Goal: Task Accomplishment & Management: Manage account settings

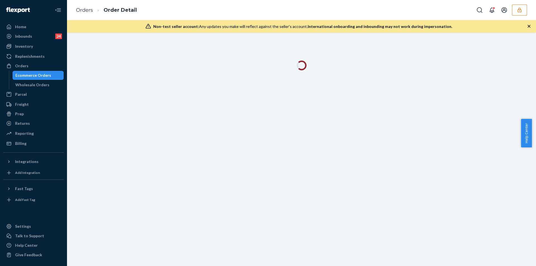
click at [531, 28] on div "Non-test seller account: Any updates you make will reflect against the seller's…" at bounding box center [301, 26] width 469 height 13
click at [530, 27] on icon "button" at bounding box center [528, 26] width 3 height 3
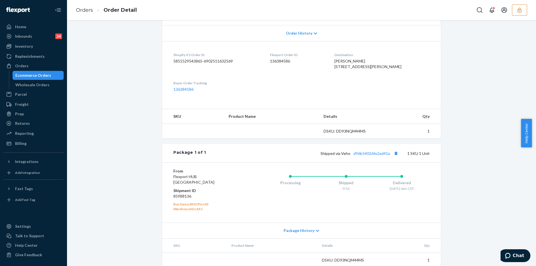
scroll to position [141, 0]
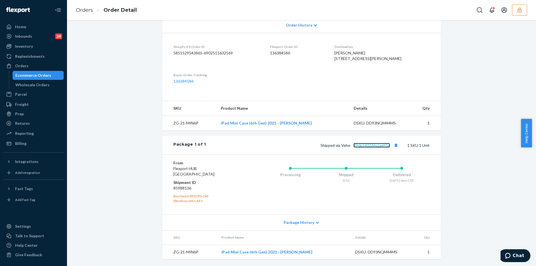
click at [373, 146] on link "d96b54026fe2ad41a" at bounding box center [371, 145] width 37 height 5
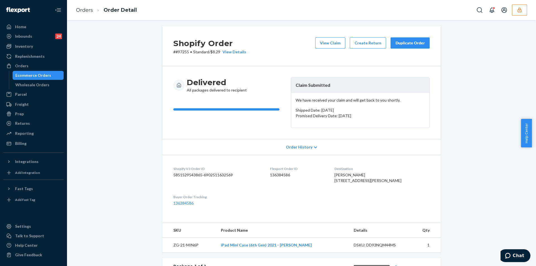
scroll to position [0, 0]
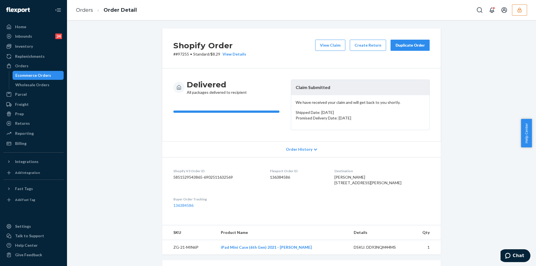
click at [315, 51] on div "View Claim Create Return Duplicate Order" at bounding box center [372, 48] width 119 height 17
click at [321, 49] on button "View Claim" at bounding box center [330, 45] width 30 height 11
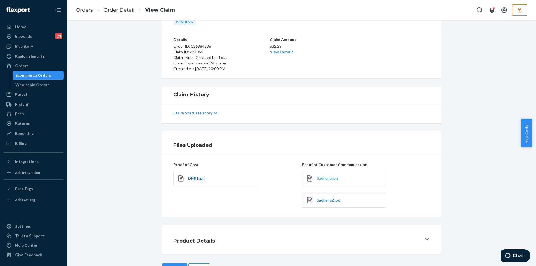
scroll to position [52, 0]
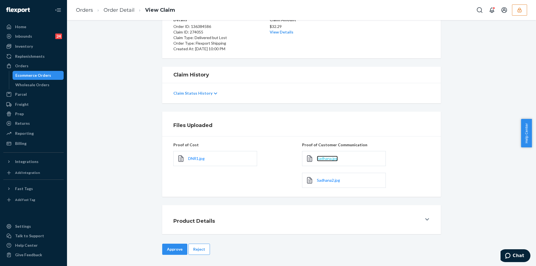
click at [325, 157] on span "Sadhana.jpg" at bounding box center [327, 158] width 21 height 5
click at [326, 182] on span "Sadhana2.jpg" at bounding box center [328, 180] width 23 height 5
click at [195, 246] on button "Reject" at bounding box center [198, 249] width 21 height 11
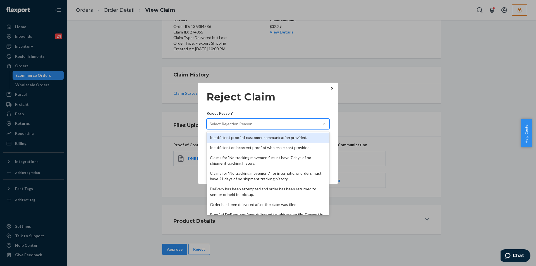
click at [277, 120] on div "Select Rejection Reason" at bounding box center [263, 123] width 112 height 9
click at [210, 121] on input "Reject Reason* option Insufficient proof of customer communication provided. fo…" at bounding box center [210, 124] width 1 height 6
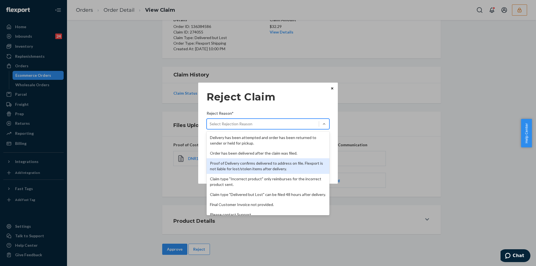
scroll to position [73, 0]
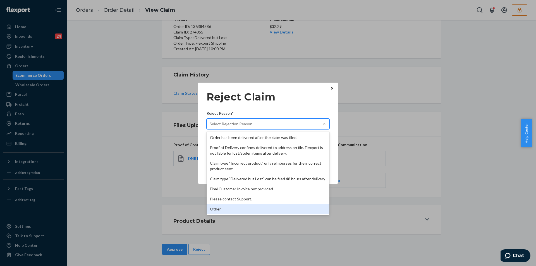
click at [232, 211] on div "Other" at bounding box center [268, 209] width 123 height 10
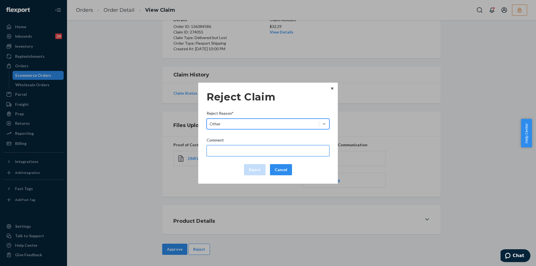
drag, startPoint x: 229, startPoint y: 153, endPoint x: 232, endPoint y: 161, distance: 9.0
click at [229, 153] on input "Comment" at bounding box center [268, 150] width 123 height 11
type input "The package was confirmed to be delivered at the right location and flexport is…"
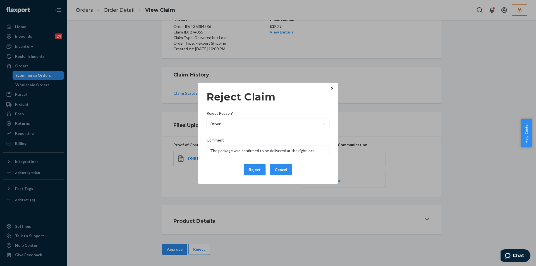
click at [255, 166] on button "Reject" at bounding box center [254, 169] width 21 height 11
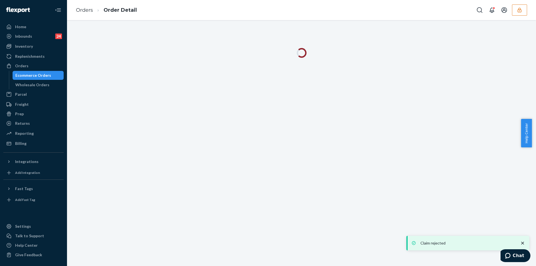
click at [208, 18] on div "Orders Order Detail" at bounding box center [301, 10] width 469 height 20
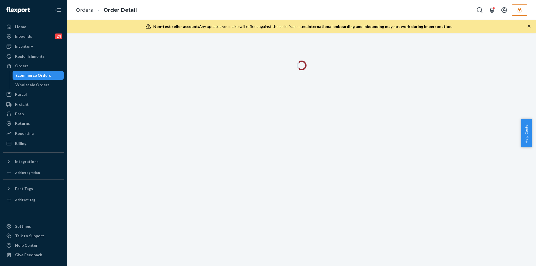
click at [529, 26] on icon "button" at bounding box center [528, 26] width 3 height 3
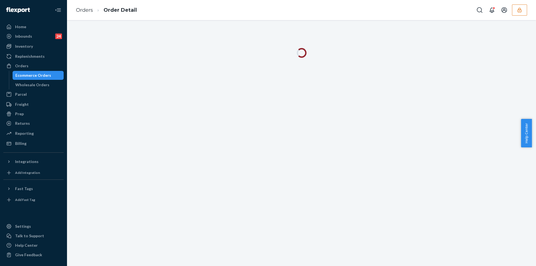
click at [529, 26] on div at bounding box center [301, 143] width 469 height 246
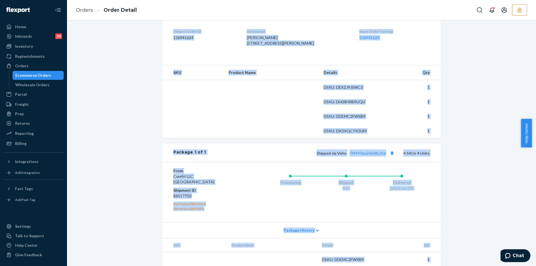
click at [501, 133] on div "Shopify Order # #255271357 • Standard / $14.32 View Details View Claim Create R…" at bounding box center [301, 103] width 460 height 428
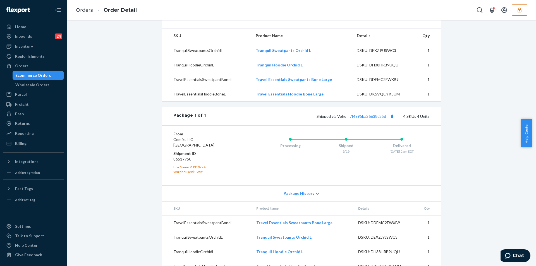
scroll to position [202, 0]
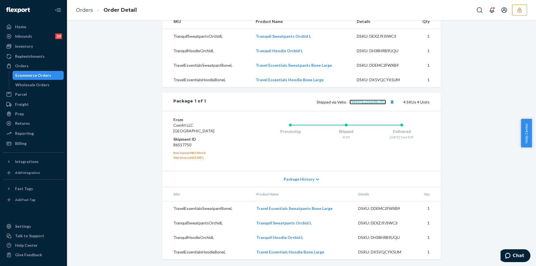
click at [367, 100] on link "7f4995ba26638c35d" at bounding box center [367, 102] width 37 height 5
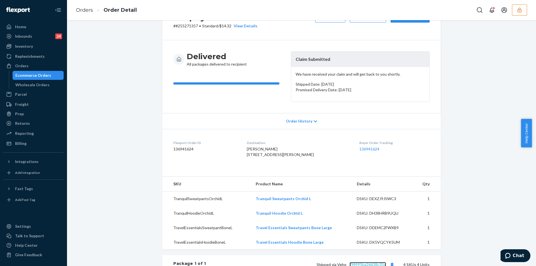
scroll to position [6, 0]
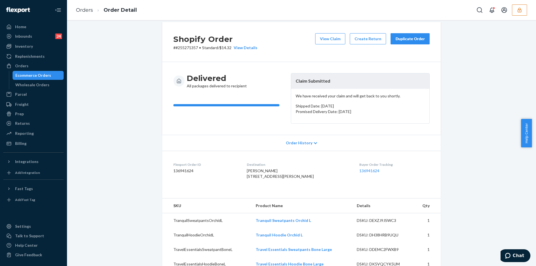
drag, startPoint x: 248, startPoint y: 176, endPoint x: 289, endPoint y: 182, distance: 41.6
click at [289, 182] on dl "Flexport Order ID 136941624 Destination Aidan Daniliuk 30 Griswold St Cambridge…" at bounding box center [301, 172] width 279 height 42
copy span "30 Griswold St Cambridge, MA 02138"
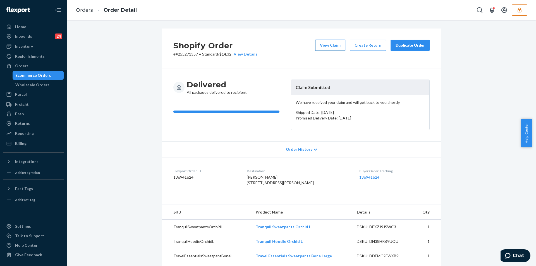
click at [326, 44] on button "View Claim" at bounding box center [330, 45] width 30 height 11
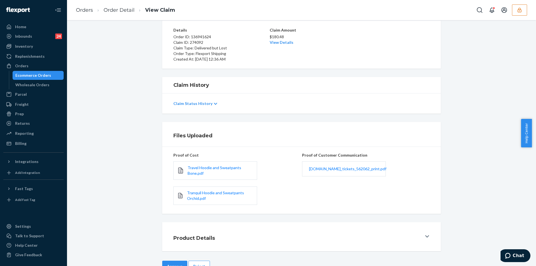
scroll to position [58, 0]
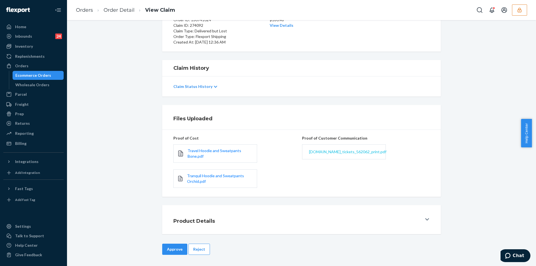
click at [337, 153] on span "comfrt.zendesk.com_tickets_562062_print.pdf" at bounding box center [347, 151] width 77 height 5
click at [202, 249] on button "Reject" at bounding box center [198, 249] width 21 height 11
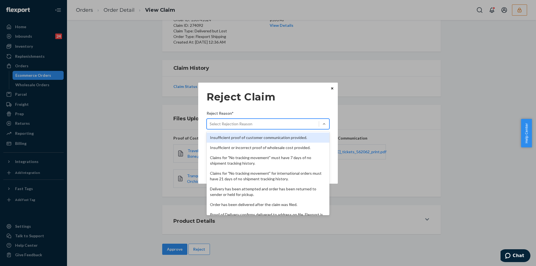
click at [244, 121] on div "Select Rejection Reason" at bounding box center [231, 124] width 43 height 6
click at [210, 121] on input "Reject Reason* option Insufficient proof of customer communication provided. fo…" at bounding box center [210, 124] width 1 height 6
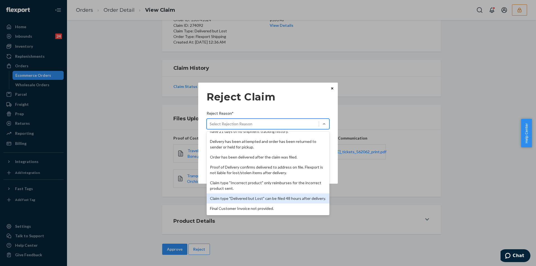
scroll to position [73, 0]
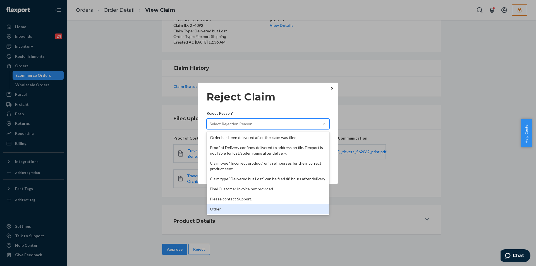
click at [230, 212] on div "Other" at bounding box center [268, 209] width 123 height 10
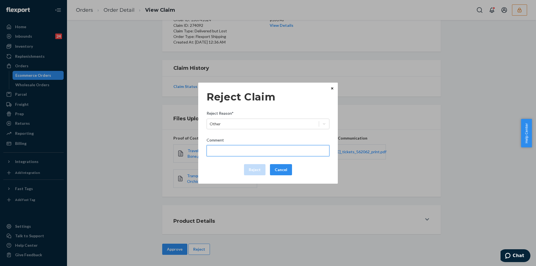
click at [226, 153] on input "Comment" at bounding box center [268, 150] width 123 height 11
type input "The package was confirmed to be delivered at the right location and flexport is…"
click at [249, 171] on button "Reject" at bounding box center [254, 169] width 21 height 11
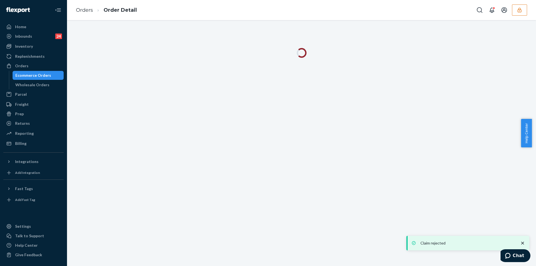
click at [201, 9] on div "Orders Order Detail" at bounding box center [301, 10] width 469 height 20
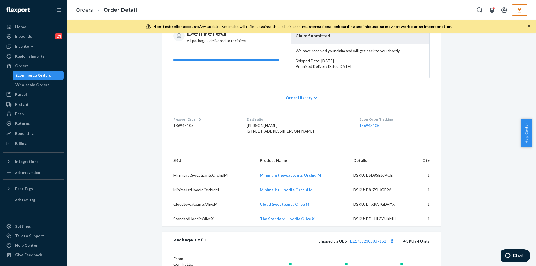
scroll to position [195, 0]
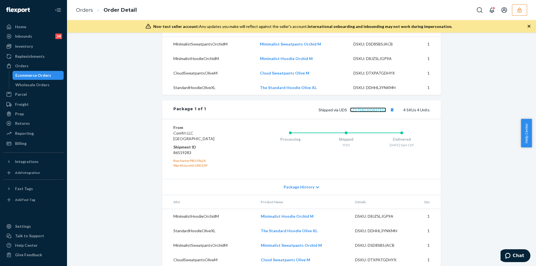
click at [369, 112] on link "EZ17582305837152" at bounding box center [368, 109] width 36 height 5
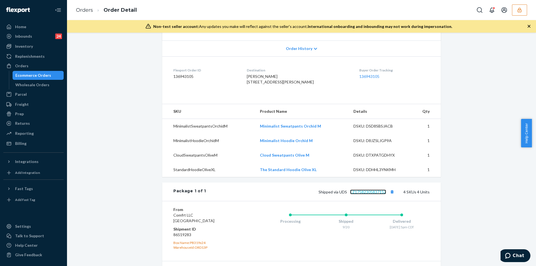
scroll to position [56, 0]
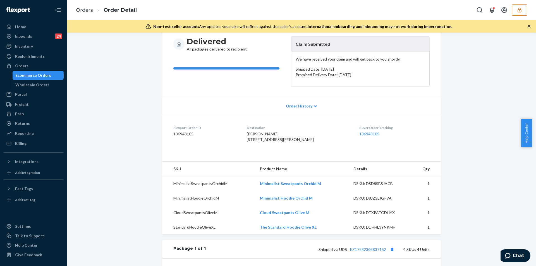
click at [282, 142] on span "Selin Aktuna 605 E Clark St Apt 206 Champaign, IL 61820-4590 US" at bounding box center [280, 136] width 67 height 10
copy span "61820"
click at [325, 142] on div "Selin Aktuna 605 E Clark St Apt 206 Champaign, IL 61820-4590 US" at bounding box center [299, 136] width 104 height 11
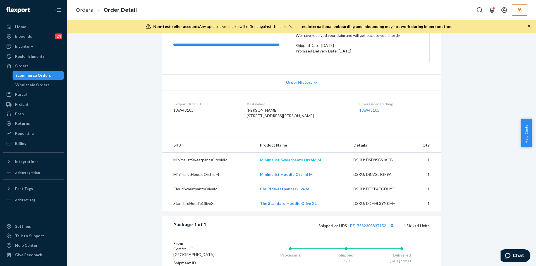
scroll to position [112, 0]
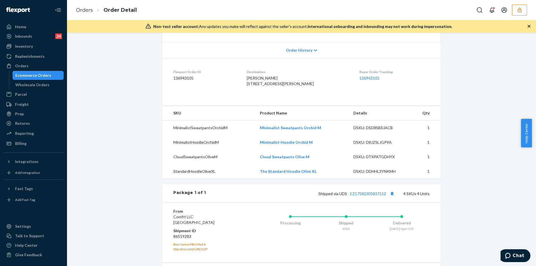
copy span "605 E Clark St Apt 206 Champaign, IL 61820"
drag, startPoint x: 251, startPoint y: 84, endPoint x: 287, endPoint y: 89, distance: 36.6
click at [287, 86] on span "Selin Aktuna 605 E Clark St Apt 206 Champaign, IL 61820-4590 US" at bounding box center [280, 81] width 67 height 10
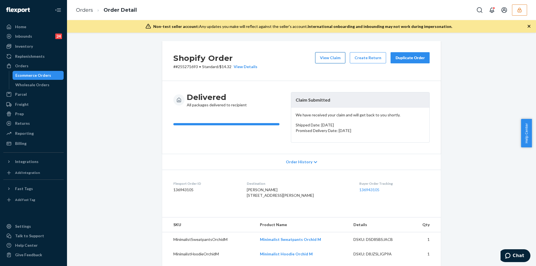
click at [327, 59] on button "View Claim" at bounding box center [330, 57] width 30 height 11
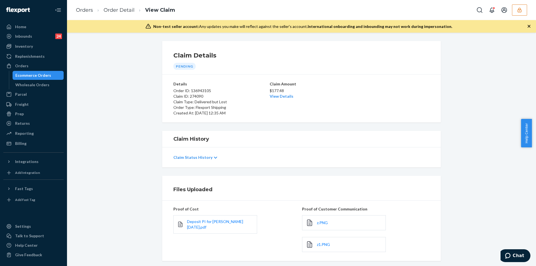
scroll to position [64, 0]
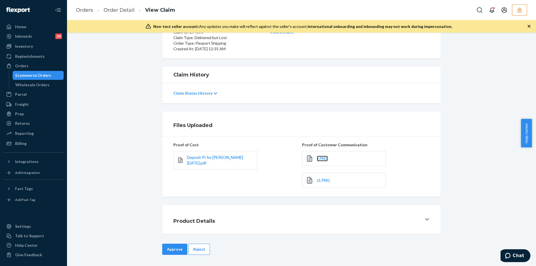
click at [321, 156] on link "z.PNG" at bounding box center [322, 159] width 11 height 6
click at [321, 179] on span "z1.PNG" at bounding box center [323, 180] width 13 height 5
click at [201, 248] on button "Reject" at bounding box center [198, 249] width 21 height 11
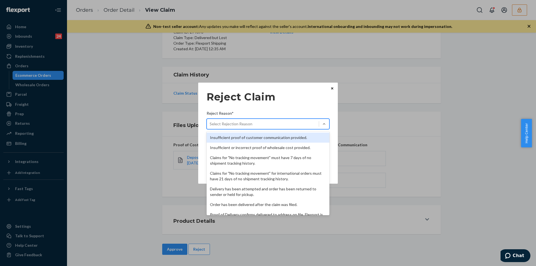
click at [247, 127] on div "Select Rejection Reason" at bounding box center [263, 123] width 112 height 9
click at [210, 127] on input "Reject Reason* option Insufficient proof of customer communication provided. fo…" at bounding box center [210, 124] width 1 height 6
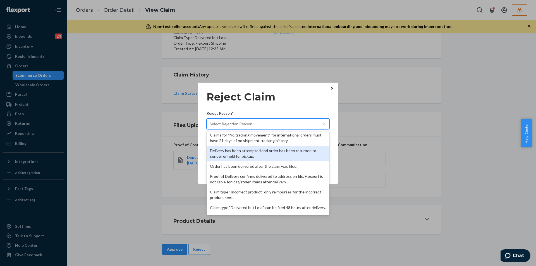
scroll to position [73, 0]
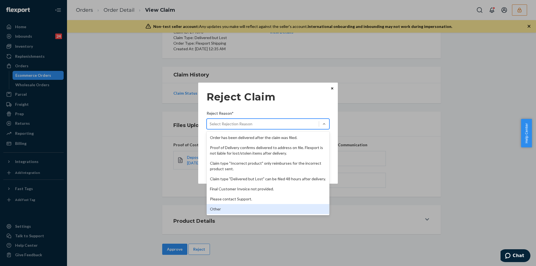
click at [224, 207] on div "Other" at bounding box center [268, 209] width 123 height 10
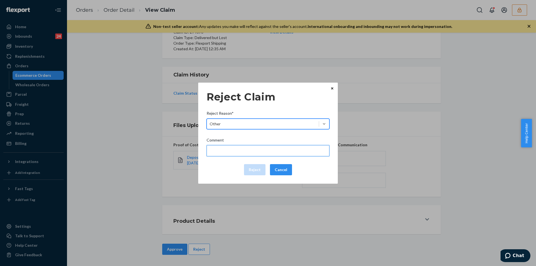
click at [227, 150] on input "Comment" at bounding box center [268, 150] width 123 height 11
type input "The package was confirmed to be delivered at the right location and flexport is…"
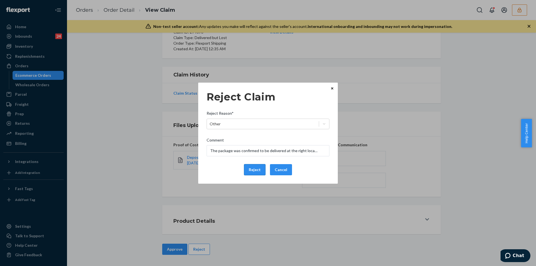
click at [255, 167] on button "Reject" at bounding box center [254, 169] width 21 height 11
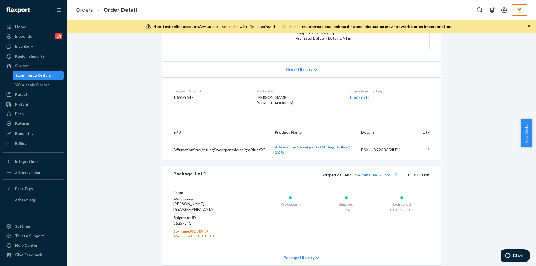
scroll to position [127, 0]
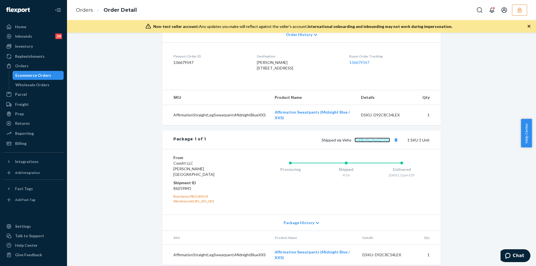
click at [370, 142] on link "f548b4fa34a02592c" at bounding box center [371, 140] width 35 height 5
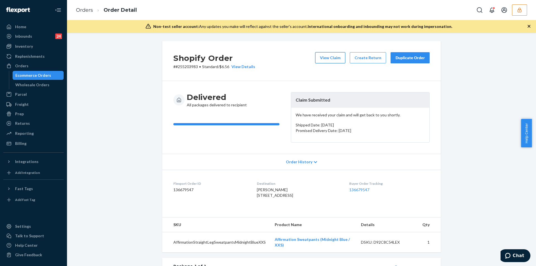
click at [320, 56] on button "View Claim" at bounding box center [330, 57] width 30 height 11
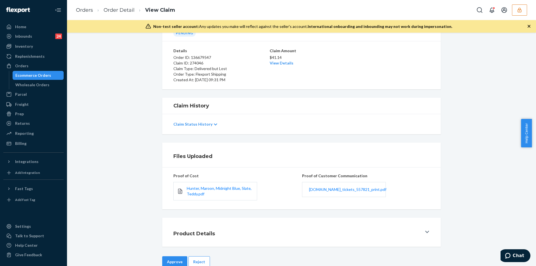
scroll to position [46, 0]
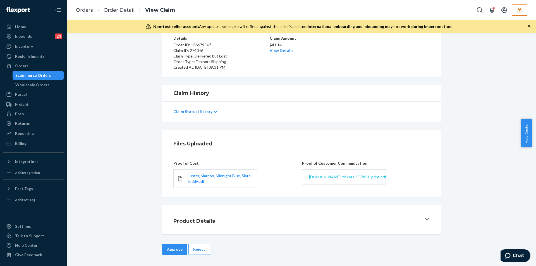
click at [323, 177] on span "comfrt.zendesk.com_tickets_557821_print.pdf" at bounding box center [347, 176] width 77 height 5
click at [334, 173] on div "comfrt.zendesk.com_tickets_557821_print.pdf" at bounding box center [344, 176] width 84 height 15
click at [333, 176] on span "comfrt.zendesk.com_tickets_557821_print.pdf" at bounding box center [347, 176] width 77 height 5
click at [203, 250] on button "Reject" at bounding box center [198, 249] width 21 height 11
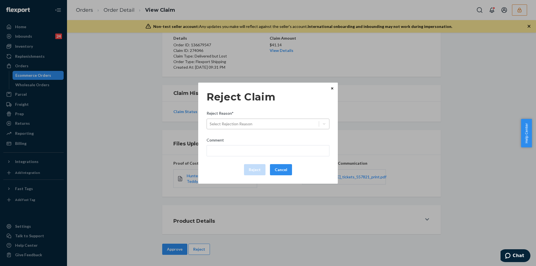
click at [243, 128] on div "Select Rejection Reason" at bounding box center [268, 124] width 123 height 11
click at [210, 127] on input "Reject Reason* Select Rejection Reason" at bounding box center [210, 124] width 1 height 6
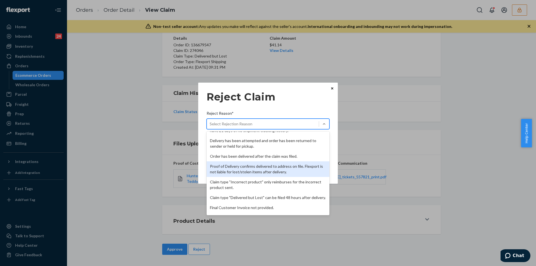
scroll to position [73, 0]
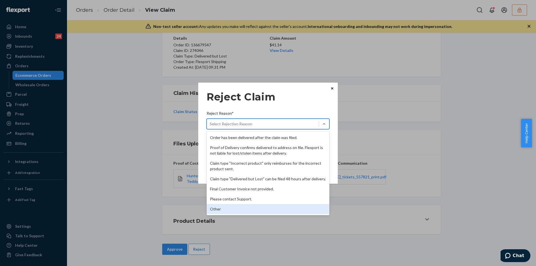
click at [234, 209] on div "Other" at bounding box center [268, 209] width 123 height 10
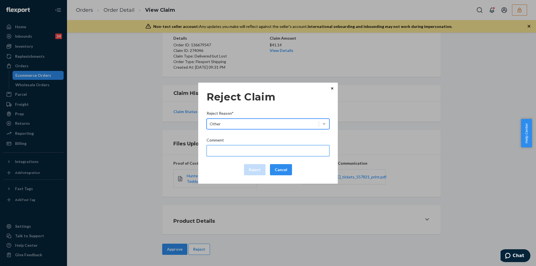
click at [232, 146] on input "Comment" at bounding box center [268, 150] width 123 height 11
type input "The package was confirmed to be delivered at the right location and flexport is…"
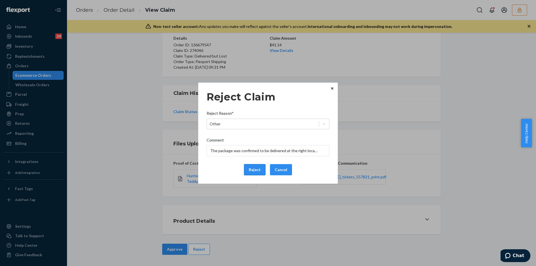
click at [256, 172] on button "Reject" at bounding box center [254, 169] width 21 height 11
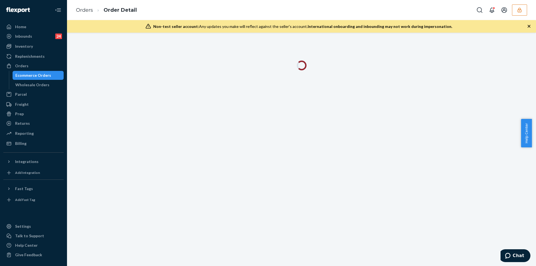
click at [527, 27] on icon "button" at bounding box center [529, 26] width 6 height 6
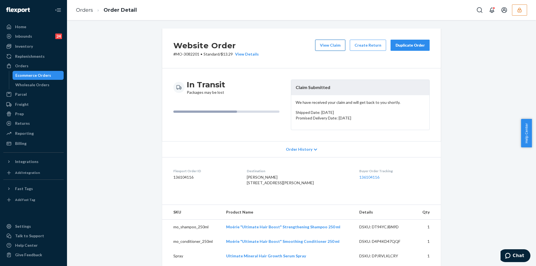
click at [332, 45] on button "View Claim" at bounding box center [330, 45] width 30 height 11
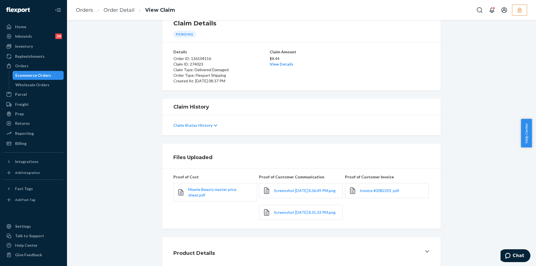
scroll to position [58, 0]
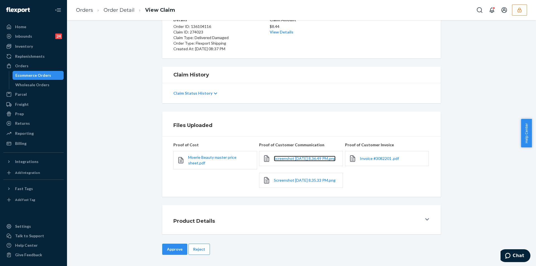
click at [291, 156] on link "Screenshot 2025-09-24 at 8.36.49 PM.png" at bounding box center [305, 159] width 62 height 6
click at [292, 178] on span "Screenshot 2025-09-24 at 8.35.33 PM.png" at bounding box center [305, 180] width 62 height 5
click at [198, 251] on button "Reject" at bounding box center [198, 249] width 21 height 11
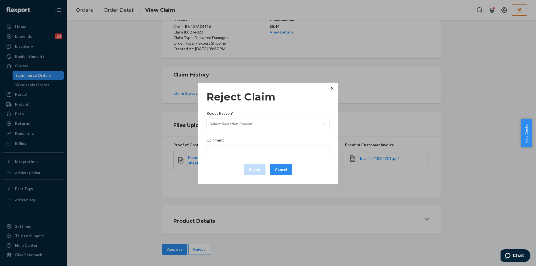
click at [238, 128] on div "Select Rejection Reason" at bounding box center [263, 123] width 112 height 9
click at [210, 127] on input "Reject Reason* Select Rejection Reason" at bounding box center [210, 124] width 1 height 6
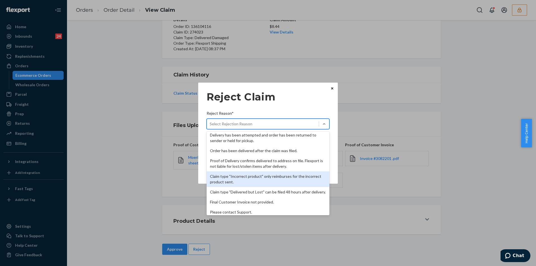
scroll to position [73, 0]
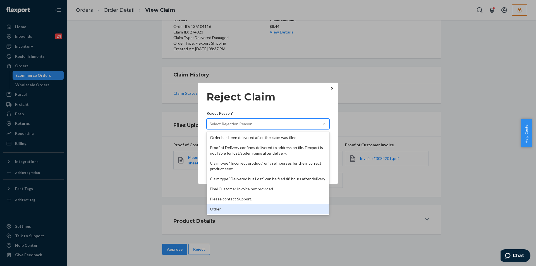
click at [220, 207] on div "Other" at bounding box center [268, 209] width 123 height 10
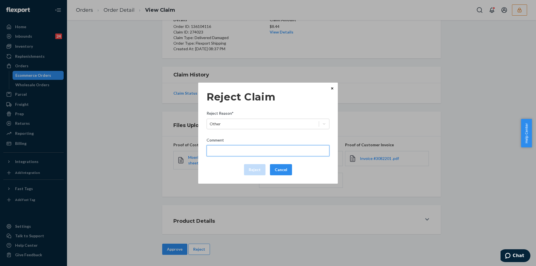
click at [229, 152] on input "Comment" at bounding box center [268, 150] width 123 height 11
type input "Flexport is not liable for damage caused by manufacturing defects/issues."
click at [251, 172] on button "Reject" at bounding box center [254, 169] width 21 height 11
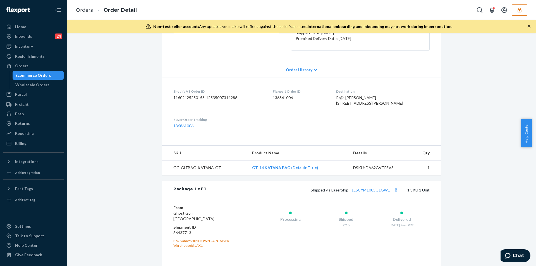
scroll to position [148, 0]
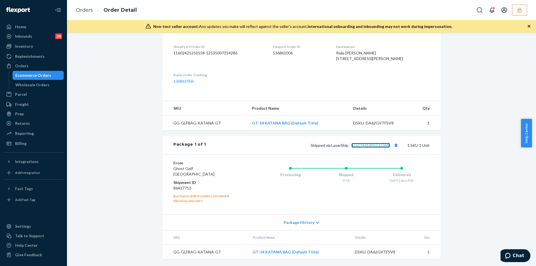
click at [371, 144] on link "1LSCYM1005G1GWE" at bounding box center [370, 145] width 39 height 5
click at [274, 124] on link "GT-14 KATANA BAG (Default Title)" at bounding box center [285, 123] width 66 height 5
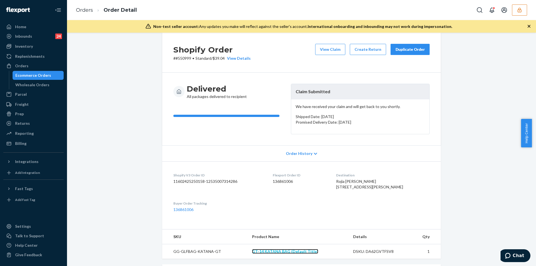
scroll to position [0, 0]
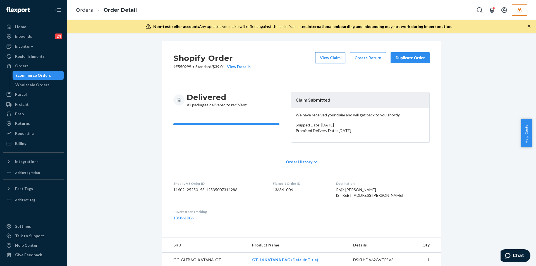
click at [338, 58] on button "View Claim" at bounding box center [330, 57] width 30 height 11
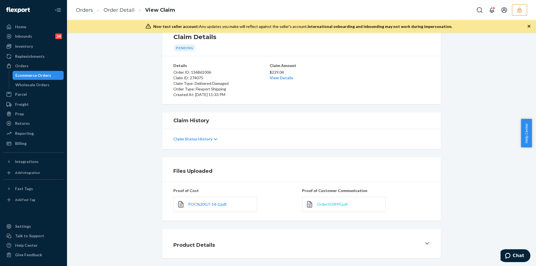
scroll to position [42, 0]
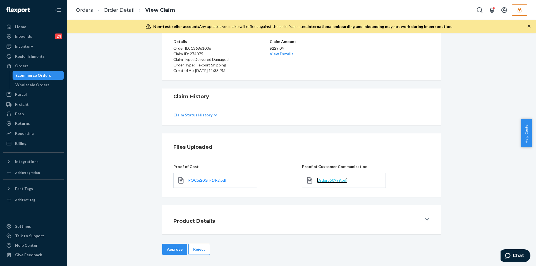
click at [328, 179] on span "Order550999.pdf" at bounding box center [332, 180] width 31 height 5
click at [198, 248] on button "Reject" at bounding box center [198, 249] width 21 height 11
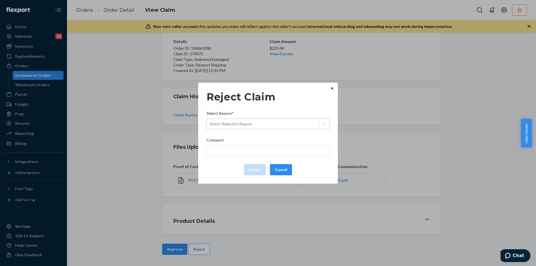
click at [236, 121] on div "Select Rejection Reason" at bounding box center [231, 124] width 43 height 6
click at [210, 121] on input "Reject Reason* Select Rejection Reason" at bounding box center [210, 124] width 1 height 6
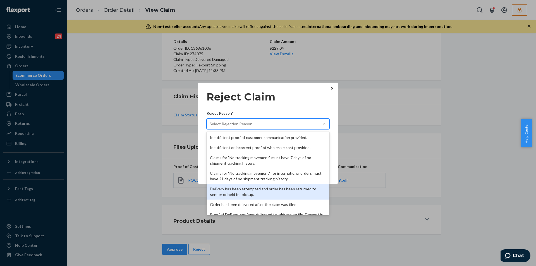
scroll to position [73, 0]
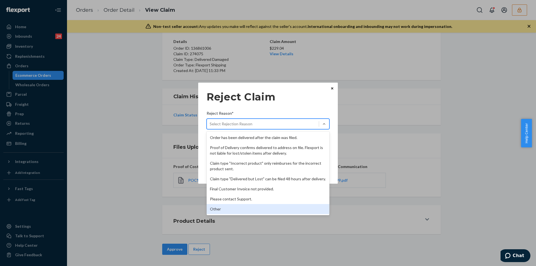
click at [225, 208] on div "Other" at bounding box center [268, 209] width 123 height 10
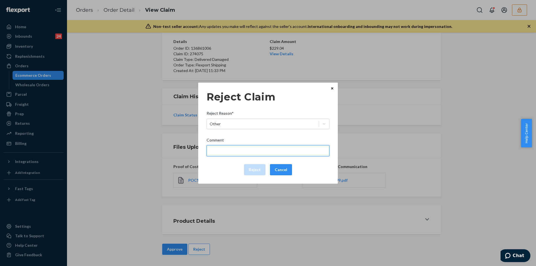
click at [227, 152] on input "Comment" at bounding box center [268, 150] width 123 height 11
type input "Insufficient packaging resulting in damage via transit"
click at [251, 170] on button "Reject" at bounding box center [254, 169] width 21 height 11
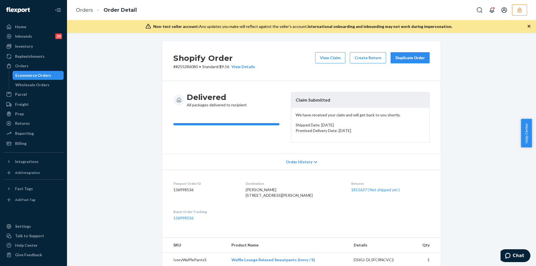
click at [330, 46] on div "Shopify Order # #255286080 • Standard / $9.56 View Details View Claim Create Re…" at bounding box center [301, 61] width 279 height 40
click at [327, 56] on button "View Claim" at bounding box center [330, 57] width 30 height 11
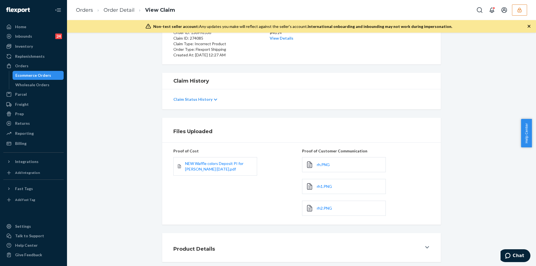
scroll to position [86, 0]
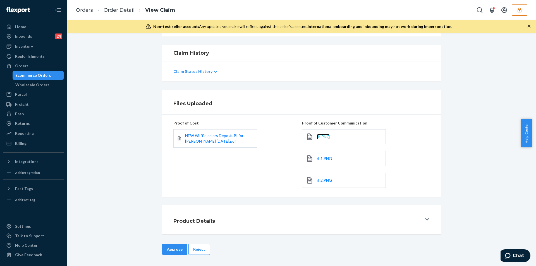
click at [318, 136] on span "rh.PNG" at bounding box center [323, 136] width 13 height 5
click at [324, 165] on div "rh1.PNG" at bounding box center [344, 158] width 84 height 15
click at [325, 161] on span "rh1.PNG" at bounding box center [324, 158] width 15 height 5
click at [322, 182] on span "rh2.PNG" at bounding box center [324, 180] width 15 height 5
drag, startPoint x: 196, startPoint y: 251, endPoint x: 204, endPoint y: 224, distance: 29.1
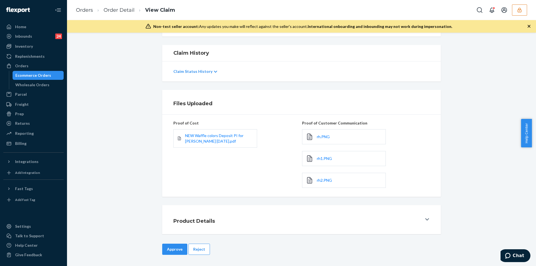
click at [196, 251] on button "Reject" at bounding box center [198, 249] width 21 height 11
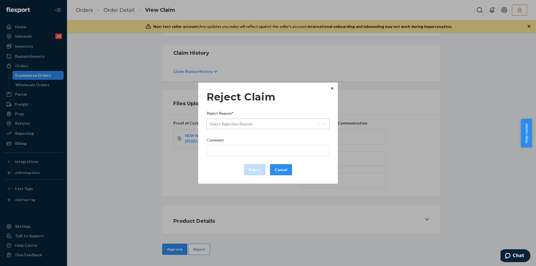
click at [239, 122] on div "Select Rejection Reason" at bounding box center [231, 124] width 43 height 6
click at [210, 122] on input "Reject Reason* Select Rejection Reason" at bounding box center [210, 124] width 1 height 6
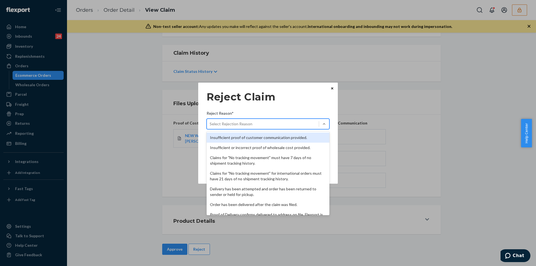
drag, startPoint x: 231, startPoint y: 138, endPoint x: 225, endPoint y: 143, distance: 8.2
click at [231, 138] on div "Insufficient proof of customer communication provided." at bounding box center [268, 138] width 123 height 10
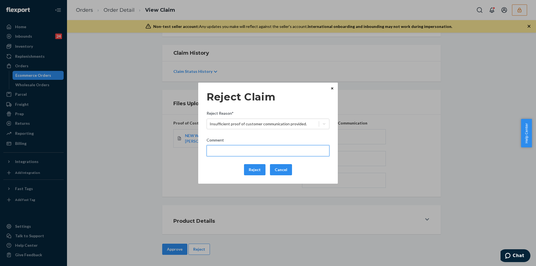
click at [220, 149] on input "Comment" at bounding box center [268, 150] width 123 height 11
paste input "Please provide the item name or label of the incorrect product received"
type input "Please provide the item name or label of the incorrect product received"
click at [238, 133] on div "Reject Claim Reject Reason* Insufficient proof of customer communication provid…" at bounding box center [268, 133] width 123 height 89
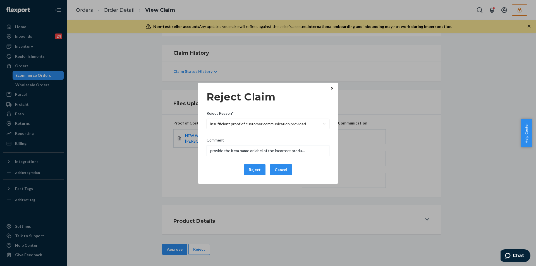
scroll to position [0, 0]
click at [255, 171] on button "Reject" at bounding box center [254, 169] width 21 height 11
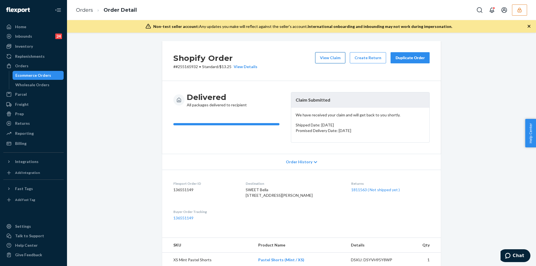
click at [331, 56] on button "View Claim" at bounding box center [330, 57] width 30 height 11
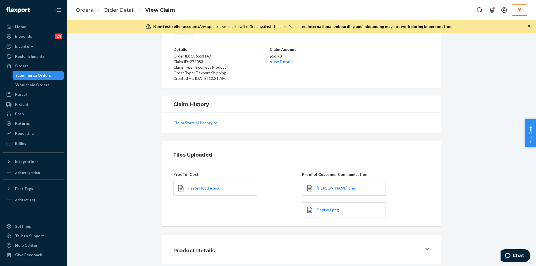
scroll to position [64, 0]
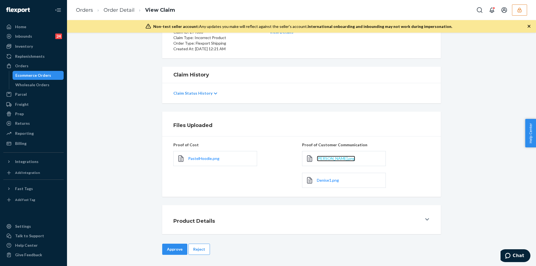
click at [323, 159] on span "Denise.png" at bounding box center [336, 158] width 38 height 5
click at [325, 179] on span "Denise1.png" at bounding box center [328, 180] width 22 height 5
click at [197, 251] on button "Reject" at bounding box center [198, 249] width 21 height 11
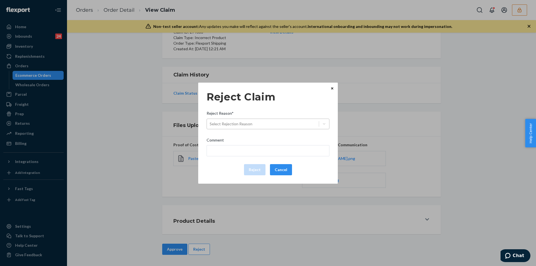
click at [253, 126] on div "Select Rejection Reason" at bounding box center [263, 123] width 112 height 9
click at [210, 126] on input "Reject Reason* Select Rejection Reason" at bounding box center [210, 124] width 1 height 6
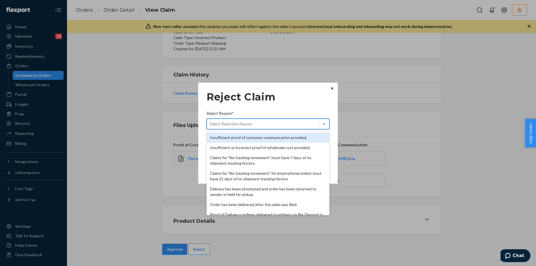
click at [237, 136] on div "Insufficient proof of customer communication provided." at bounding box center [268, 138] width 123 height 10
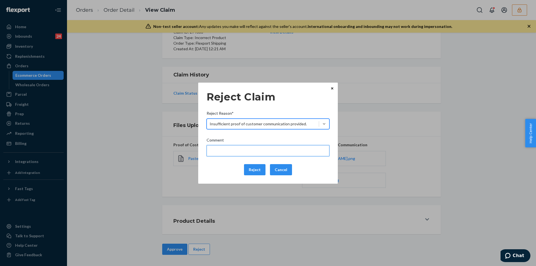
click at [228, 145] on input "Comment" at bounding box center [268, 150] width 123 height 11
type input "Please provide the photo of the incorrect product received."
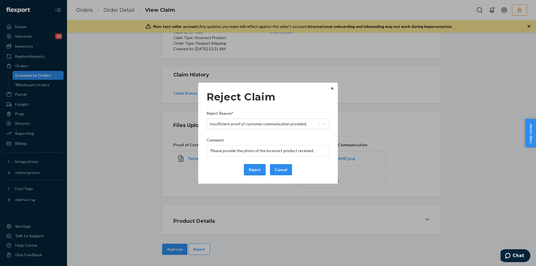
click at [255, 169] on button "Reject" at bounding box center [254, 169] width 21 height 11
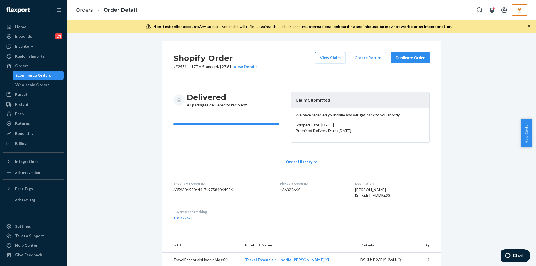
click at [322, 62] on button "View Claim" at bounding box center [330, 57] width 30 height 11
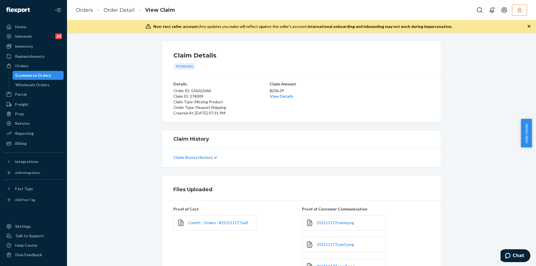
scroll to position [151, 0]
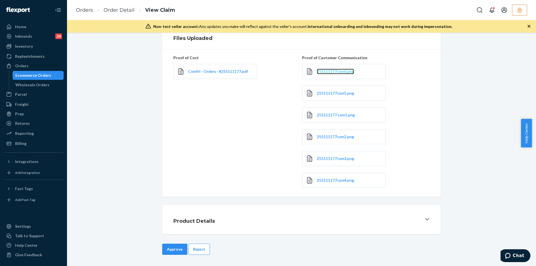
click at [326, 72] on span "255111177com6.png" at bounding box center [335, 71] width 37 height 5
click at [328, 92] on span "255111177com5.png" at bounding box center [335, 93] width 37 height 5
click at [331, 116] on span "255111177 com1.png" at bounding box center [336, 114] width 38 height 5
click at [331, 136] on span "255111177com2.png" at bounding box center [335, 136] width 37 height 5
click at [327, 162] on div "255111177com3.png" at bounding box center [344, 158] width 84 height 15
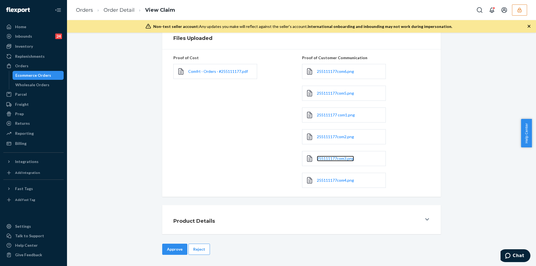
click at [327, 161] on link "255111177com3.png" at bounding box center [335, 159] width 37 height 6
click at [330, 177] on link "255111177com4.png" at bounding box center [335, 180] width 37 height 6
click at [199, 64] on div "Comfrt · Orders · #255111177.pdf" at bounding box center [237, 72] width 128 height 22
click at [198, 69] on span "Comfrt · Orders · #255111177.pdf" at bounding box center [218, 71] width 60 height 5
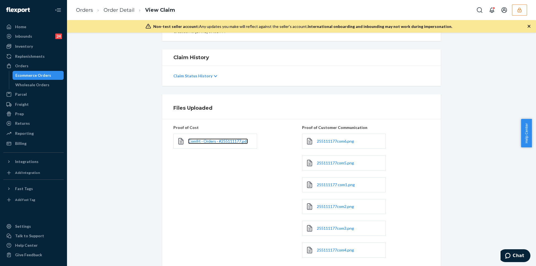
scroll to position [0, 0]
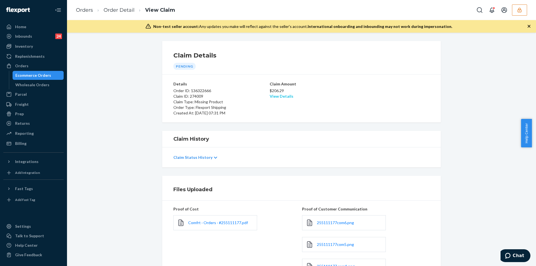
click at [282, 98] on link "View Details" at bounding box center [282, 96] width 24 height 5
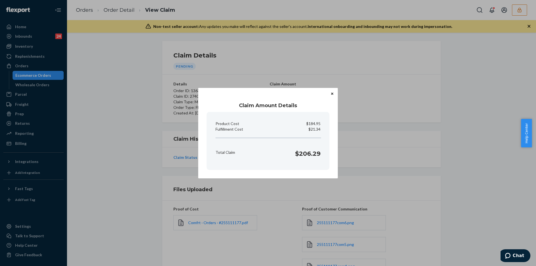
click at [147, 202] on div "Claim Amount Details Product Cost $184.95 Fulfillment Cost $21.34 Total Claim $…" at bounding box center [268, 133] width 536 height 266
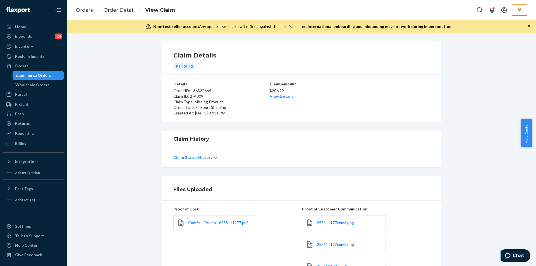
scroll to position [151, 0]
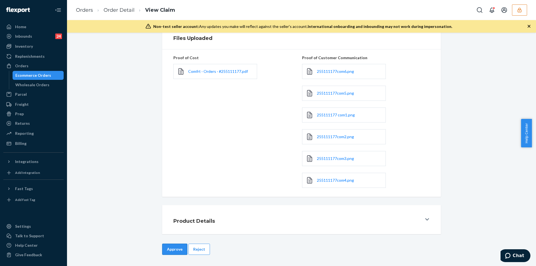
click at [171, 246] on button "Approve" at bounding box center [174, 249] width 25 height 11
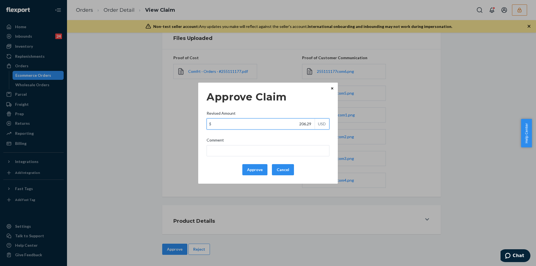
click at [250, 128] on input "206.29" at bounding box center [261, 124] width 108 height 11
paste input "95.32"
type input "95.32"
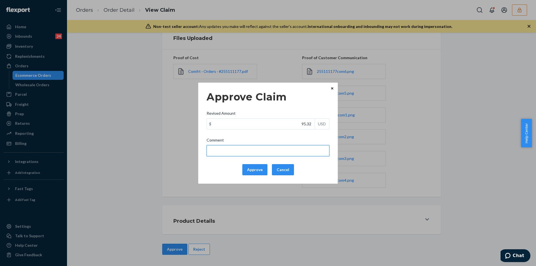
click at [226, 151] on input "Comment" at bounding box center [268, 150] width 123 height 11
type input "Total cost has been adjusted to 40% retail price plus fulfillment fee"
click at [245, 167] on button "Approve" at bounding box center [254, 169] width 25 height 11
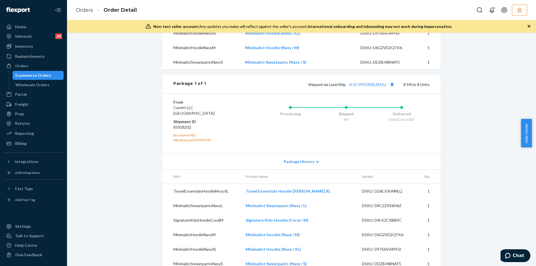
scroll to position [184, 0]
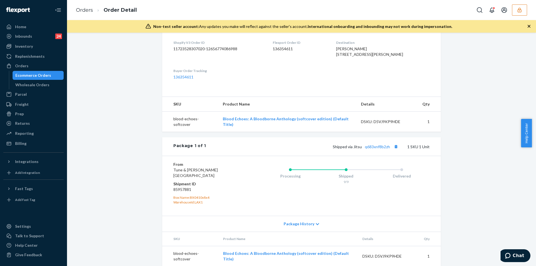
scroll to position [148, 0]
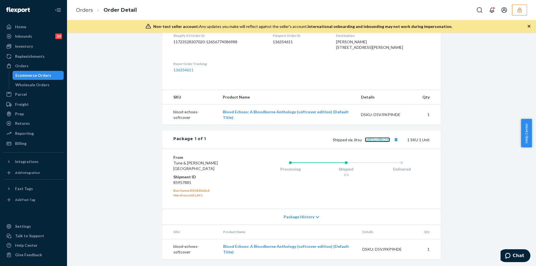
click at [370, 142] on link "q683xnf8b2zh" at bounding box center [377, 139] width 25 height 5
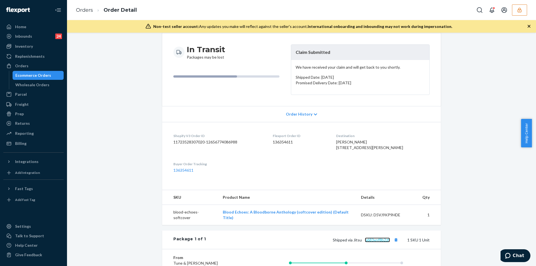
scroll to position [0, 0]
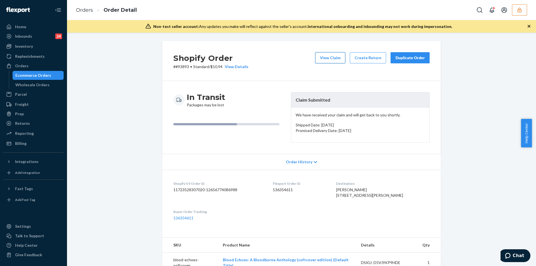
click at [337, 53] on button "View Claim" at bounding box center [330, 57] width 30 height 11
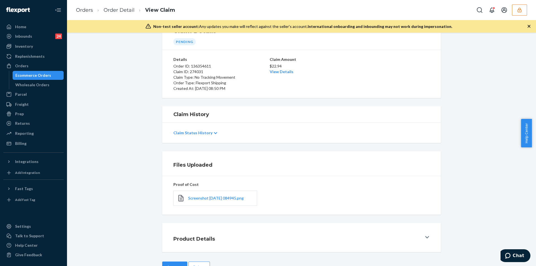
scroll to position [42, 0]
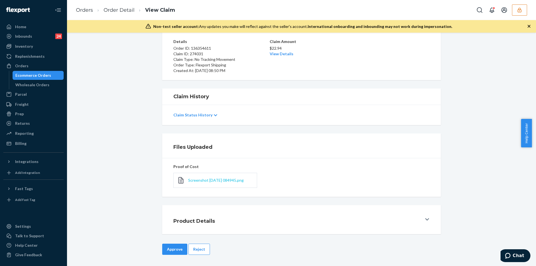
click at [218, 179] on span "Screenshot [DATE] 084945.png" at bounding box center [216, 180] width 56 height 5
click at [282, 53] on link "View Details" at bounding box center [282, 53] width 24 height 5
drag, startPoint x: 155, startPoint y: 167, endPoint x: 194, endPoint y: 252, distance: 93.7
click at [159, 172] on div "Home Inbounds 24 Shipping Plans Problems 24 Inventory Products Replenishments O…" at bounding box center [268, 133] width 536 height 266
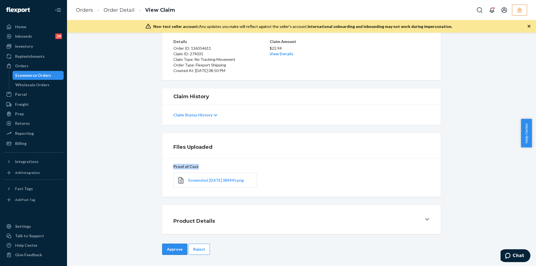
click at [170, 248] on button "Approve" at bounding box center [174, 249] width 25 height 11
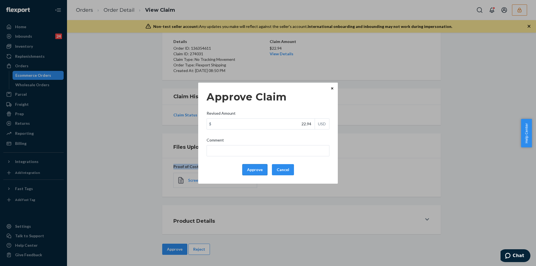
click at [252, 166] on button "Approve" at bounding box center [254, 169] width 25 height 11
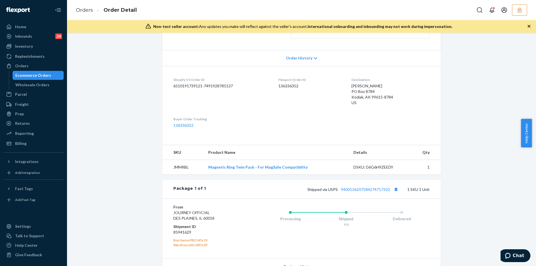
scroll to position [148, 0]
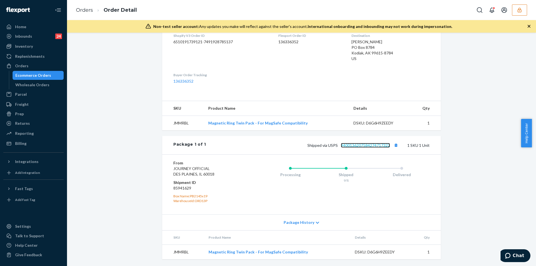
click at [378, 145] on link "9400136207584274717322" at bounding box center [365, 145] width 49 height 5
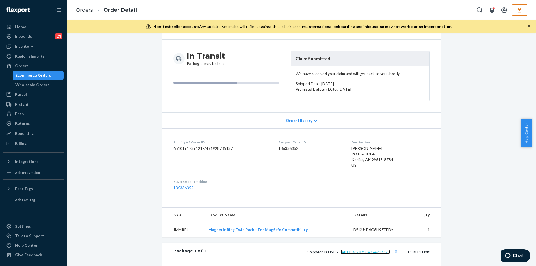
scroll to position [0, 0]
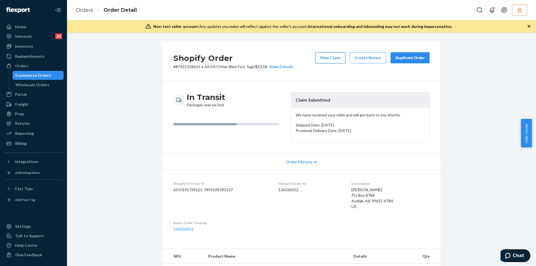
click at [323, 57] on button "View Claim" at bounding box center [330, 57] width 30 height 11
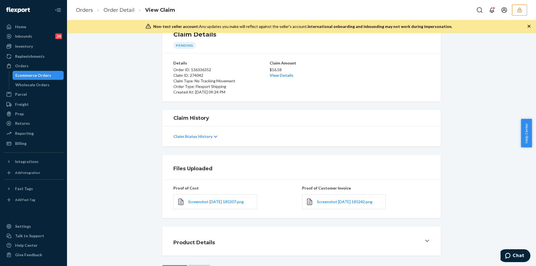
scroll to position [42, 0]
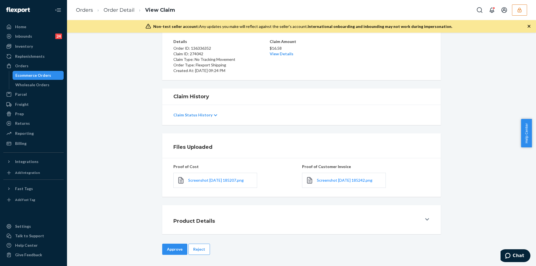
click at [339, 184] on div "Screenshot 2025-09-24 185242.png" at bounding box center [344, 180] width 84 height 15
click at [340, 181] on span "Screenshot 2025-09-24 185242.png" at bounding box center [345, 180] width 56 height 5
click at [286, 54] on link "View Details" at bounding box center [282, 53] width 24 height 5
drag, startPoint x: 138, startPoint y: 228, endPoint x: 155, endPoint y: 253, distance: 30.1
click at [138, 228] on div "Home Inbounds 24 Shipping Plans Problems 24 Inventory Products Replenishments O…" at bounding box center [268, 133] width 536 height 266
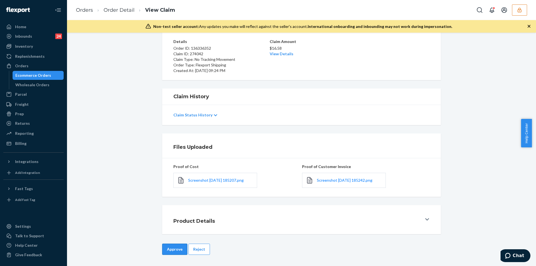
click at [170, 250] on button "Approve" at bounding box center [174, 249] width 25 height 11
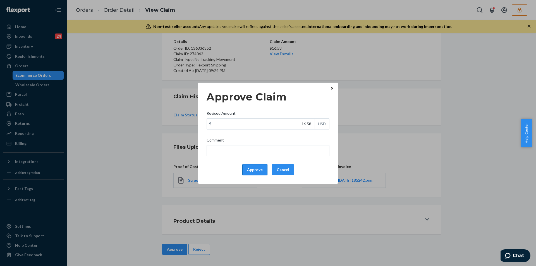
click at [251, 170] on button "Approve" at bounding box center [254, 169] width 25 height 11
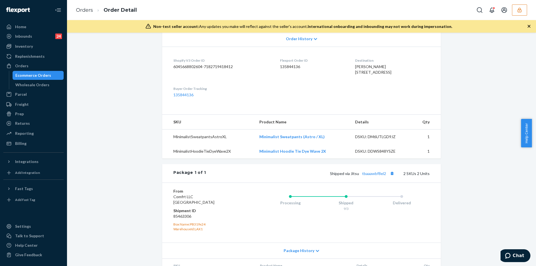
scroll to position [177, 0]
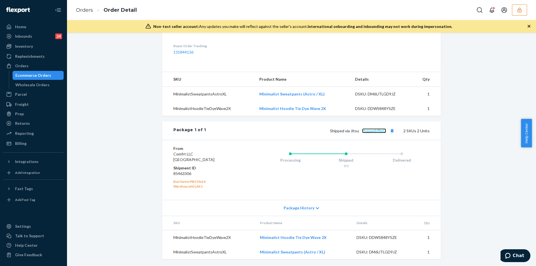
click at [372, 129] on link "tbaaawbf8el2" at bounding box center [374, 130] width 24 height 5
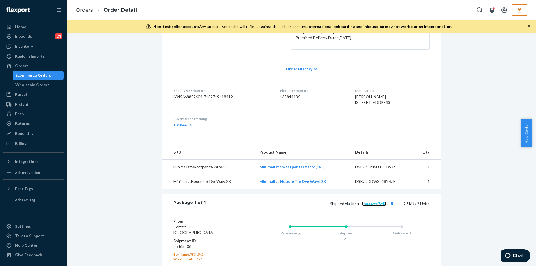
scroll to position [149, 0]
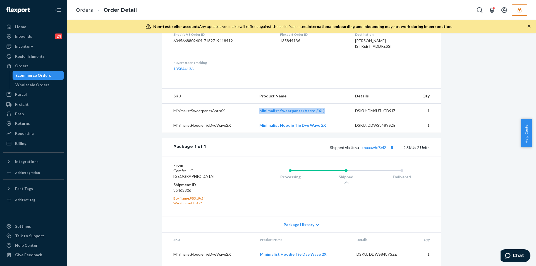
drag, startPoint x: 325, startPoint y: 120, endPoint x: 254, endPoint y: 124, distance: 71.0
click at [254, 118] on tr "MinimalistSweatpantsAstroXL Minimalist Sweatpants (Astro / XL) DSKU: DM6UTLGD9J…" at bounding box center [301, 111] width 279 height 15
copy tr "Minimalist Sweatpants (Astro / XL)"
drag, startPoint x: 343, startPoint y: 138, endPoint x: 258, endPoint y: 137, distance: 85.1
click at [258, 133] on td "Minimalist Hoodie Tie Dye Wave 2X" at bounding box center [303, 125] width 96 height 15
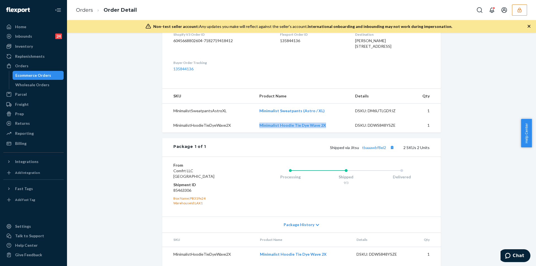
copy link "Minimalist Hoodie Tie Dye Wave 2X"
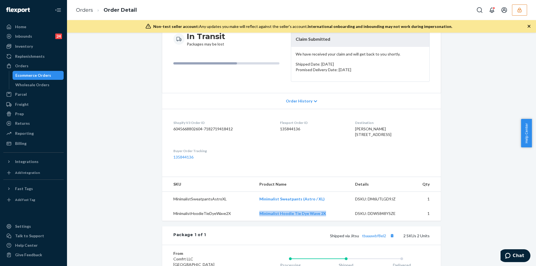
scroll to position [0, 0]
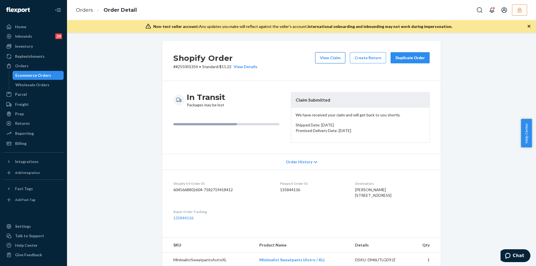
click at [322, 54] on button "View Claim" at bounding box center [330, 57] width 30 height 11
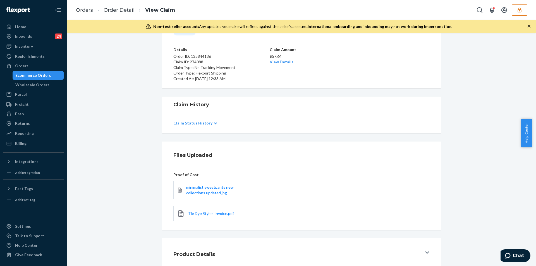
scroll to position [68, 0]
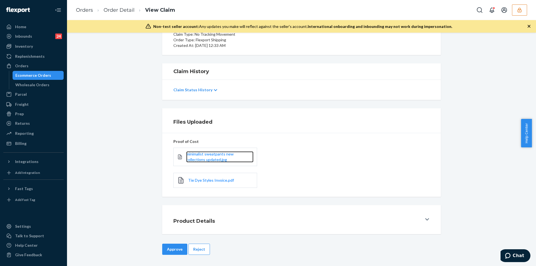
click at [192, 157] on link "minimalist sweatpants new collections updated.jpg" at bounding box center [219, 156] width 67 height 11
click at [198, 179] on span "Tie Dye Styles Invoice.pdf" at bounding box center [211, 180] width 46 height 5
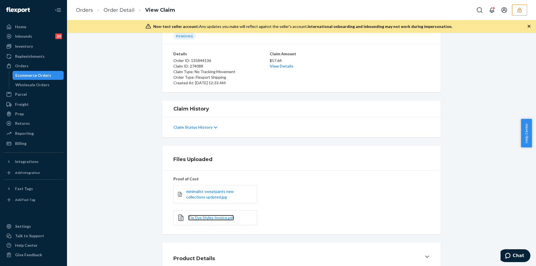
scroll to position [0, 0]
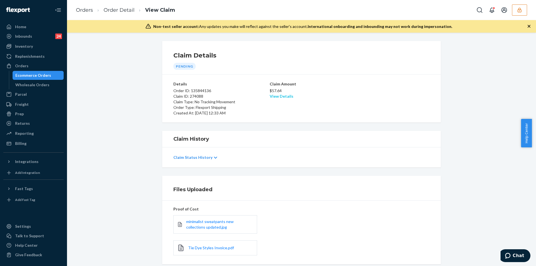
click at [282, 95] on link "View Details" at bounding box center [282, 96] width 24 height 5
click at [179, 187] on div "Home Inbounds 24 Shipping Plans Problems 24 Inventory Products Replenishments O…" at bounding box center [268, 133] width 536 height 266
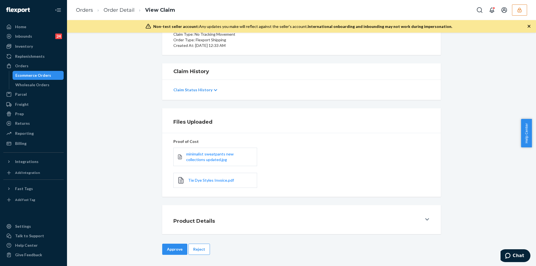
click at [143, 153] on div "Files Uploaded Proof of Cost minimalist sweatpants new collections updated.jpg …" at bounding box center [301, 152] width 460 height 88
click at [169, 251] on button "Approve" at bounding box center [174, 249] width 25 height 11
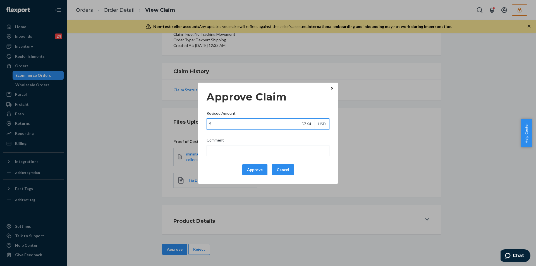
click at [269, 125] on input "57.64" at bounding box center [261, 124] width 108 height 11
paste input "47.0"
type input "47.04"
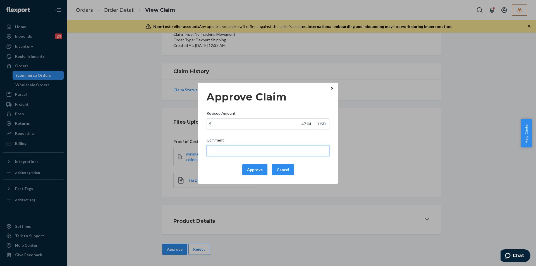
click at [245, 148] on input "Comment" at bounding box center [268, 150] width 123 height 11
type input "Total cost has been adjusted to 40% retail price plus fulfillment fee"
click at [248, 169] on button "Approve" at bounding box center [254, 169] width 25 height 11
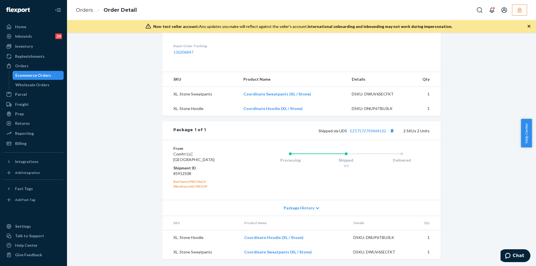
scroll to position [177, 0]
click at [364, 130] on link "EZ17572743464132" at bounding box center [368, 130] width 36 height 5
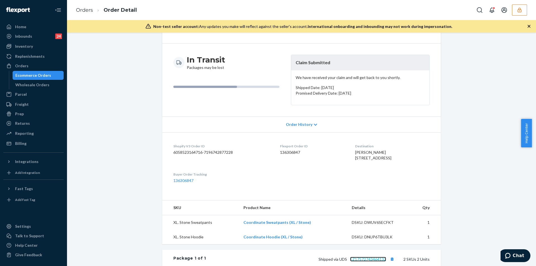
scroll to position [0, 0]
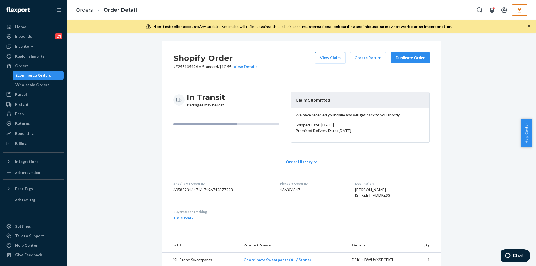
click at [329, 60] on button "View Claim" at bounding box center [330, 57] width 30 height 11
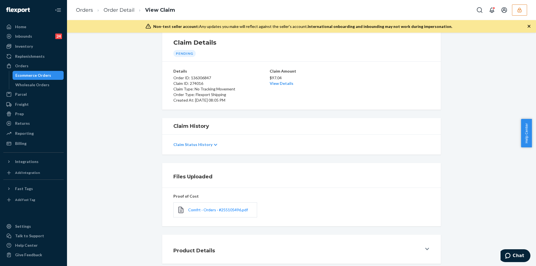
scroll to position [42, 0]
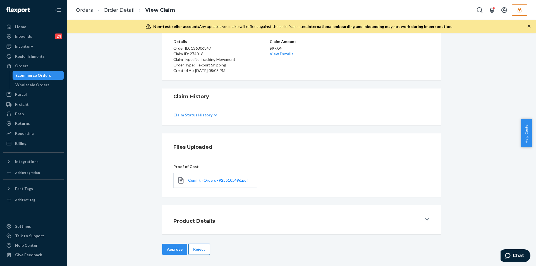
click at [203, 249] on button "Reject" at bounding box center [198, 249] width 21 height 11
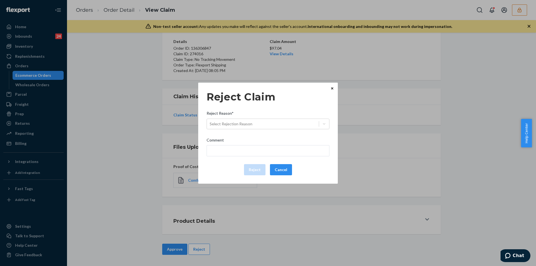
click at [255, 117] on div "Reject Reason*" at bounding box center [268, 115] width 123 height 8
click at [210, 121] on input "Reject Reason* Select Rejection Reason" at bounding box center [210, 124] width 1 height 6
click at [252, 128] on div "Select Rejection Reason" at bounding box center [268, 124] width 123 height 11
click at [210, 127] on input "Reject Reason* 0 results available. Select is focused ,type to refine list, pre…" at bounding box center [210, 124] width 1 height 6
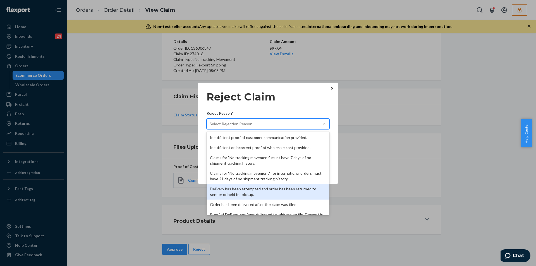
click at [248, 188] on div "Delivery has been attempted and order has been returned to sender or held for p…" at bounding box center [268, 192] width 123 height 16
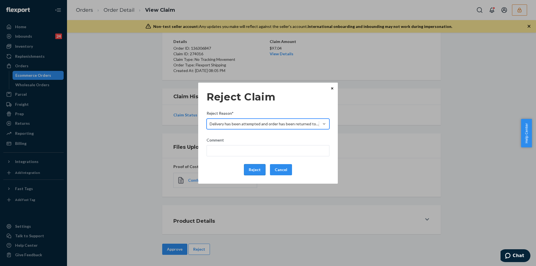
click at [257, 172] on button "Reject" at bounding box center [254, 169] width 21 height 11
